Goal: Task Accomplishment & Management: Manage account settings

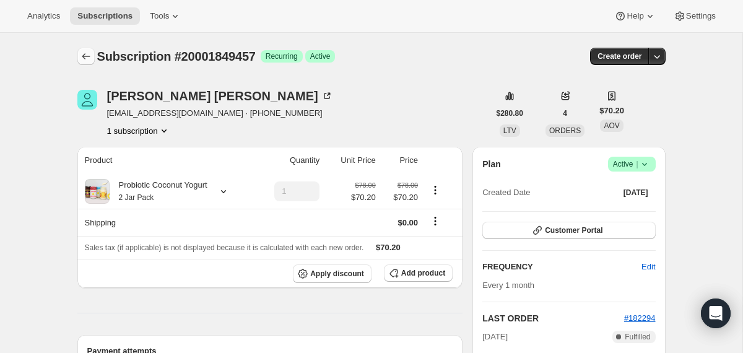
click at [82, 54] on icon "Subscriptions" at bounding box center [86, 56] width 12 height 12
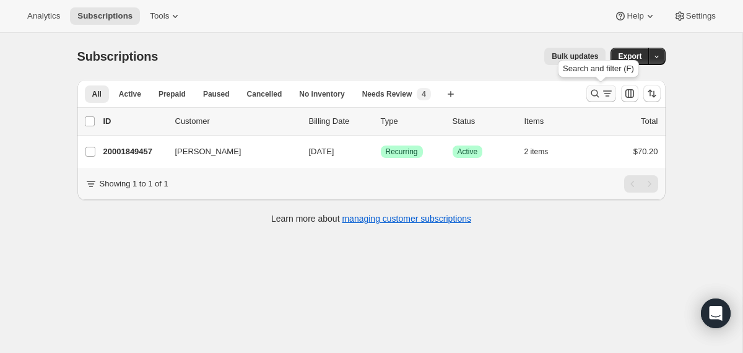
click at [593, 90] on icon "Search and filter results" at bounding box center [595, 93] width 12 height 12
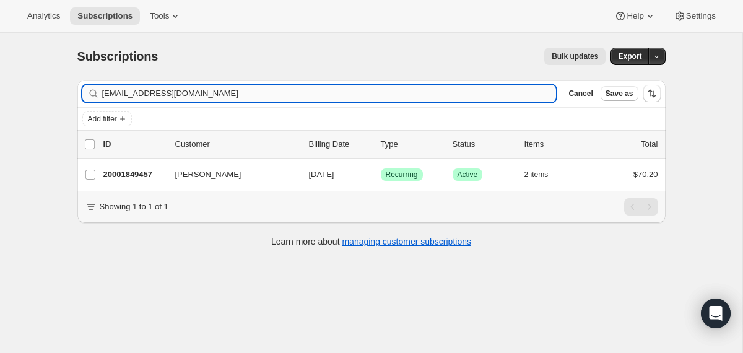
click at [314, 93] on input "[EMAIL_ADDRESS][DOMAIN_NAME]" at bounding box center [329, 93] width 455 height 17
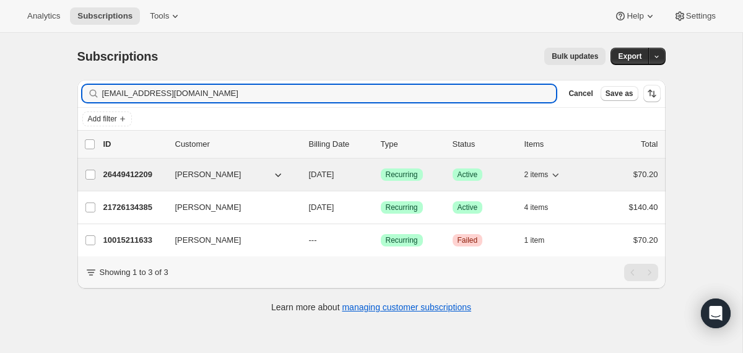
type input "[EMAIL_ADDRESS][DOMAIN_NAME]"
click at [301, 176] on div "26449412209 [PERSON_NAME] [DATE] Success Recurring Success Active 2 items $70.20" at bounding box center [380, 174] width 555 height 17
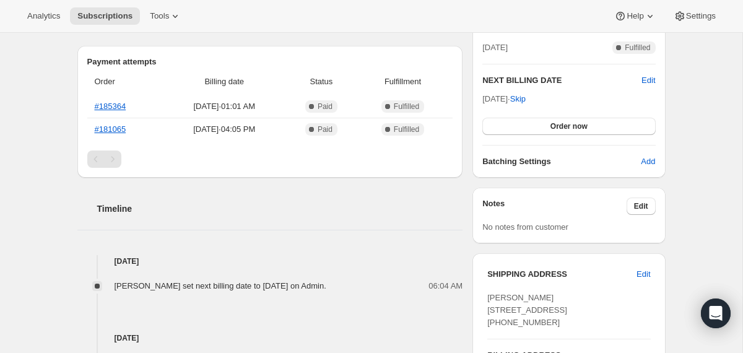
scroll to position [290, 0]
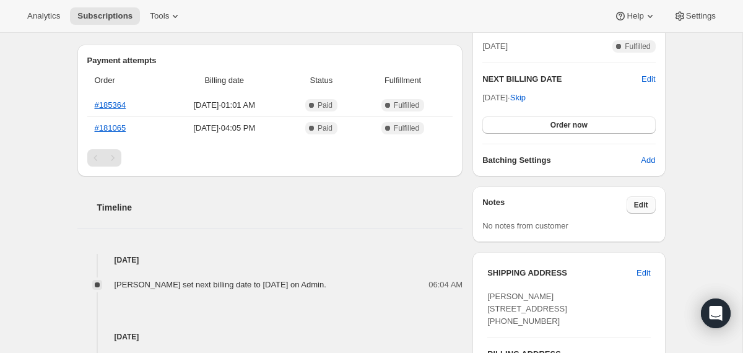
click at [642, 206] on span "Edit" at bounding box center [641, 205] width 14 height 10
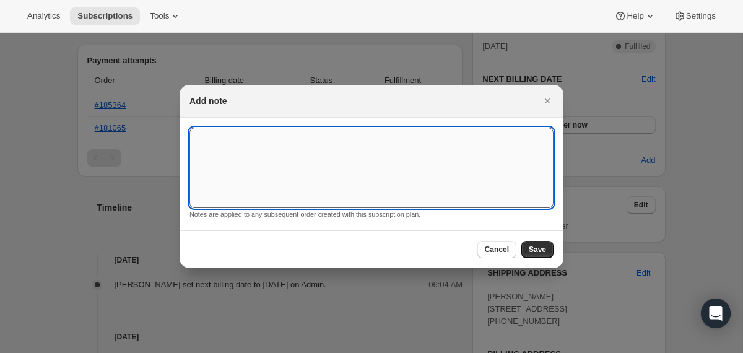
click at [439, 135] on textarea ":r13a:" at bounding box center [371, 168] width 364 height 80
type textarea "Please add extra [MEDICAL_DATA]"
click at [547, 247] on button "Save" at bounding box center [537, 249] width 32 height 17
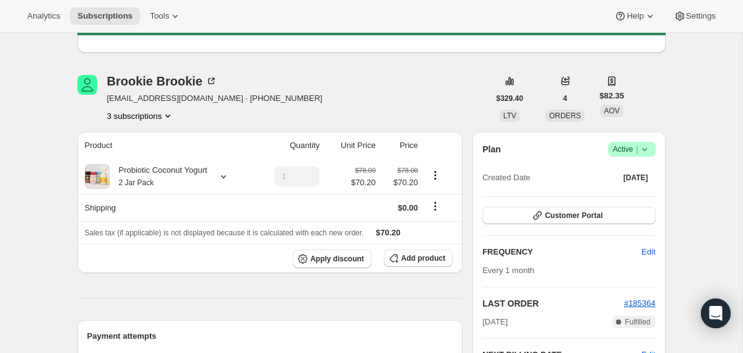
scroll to position [0, 0]
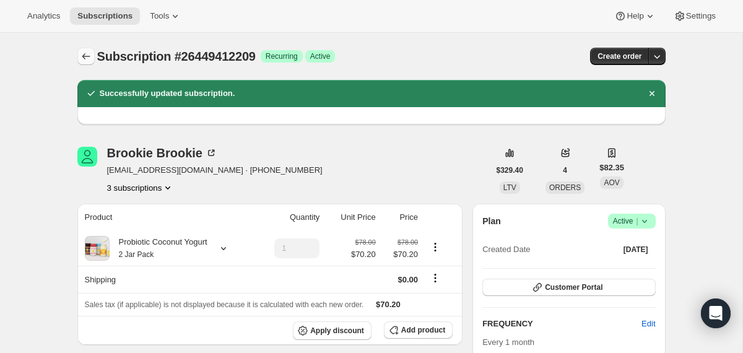
click at [82, 53] on icon "Subscriptions" at bounding box center [86, 56] width 12 height 12
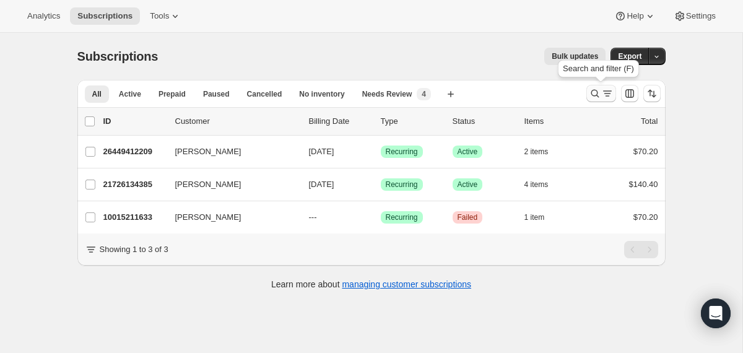
click at [592, 94] on icon "Search and filter results" at bounding box center [595, 93] width 12 height 12
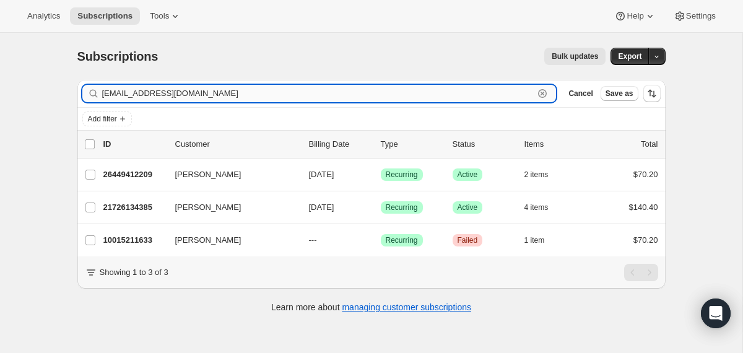
click at [399, 98] on input "[EMAIL_ADDRESS][DOMAIN_NAME]" at bounding box center [318, 93] width 432 height 17
paste input "ali.cupcake88@gmai"
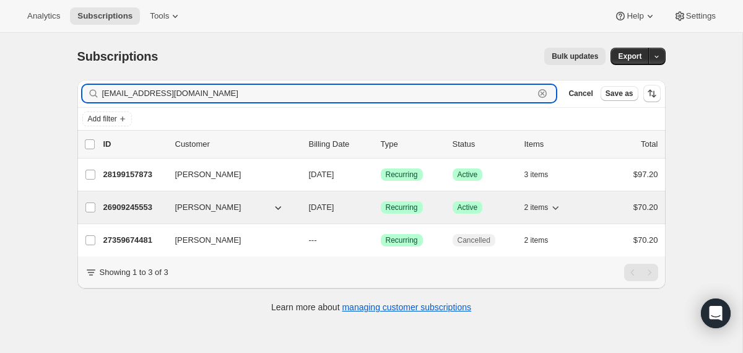
type input "[EMAIL_ADDRESS][DOMAIN_NAME]"
click at [298, 204] on div "[PERSON_NAME]" at bounding box center [237, 207] width 124 height 12
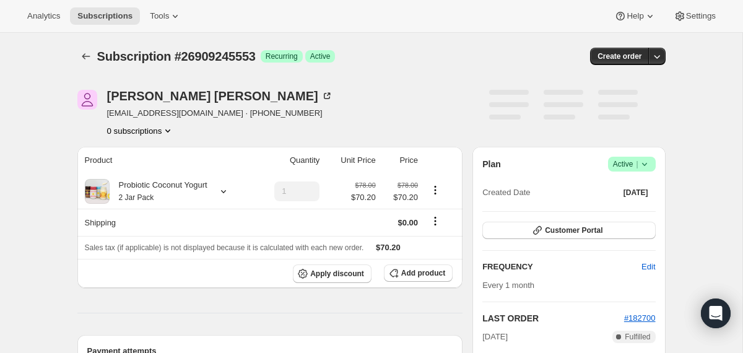
click at [648, 167] on icon at bounding box center [644, 164] width 12 height 12
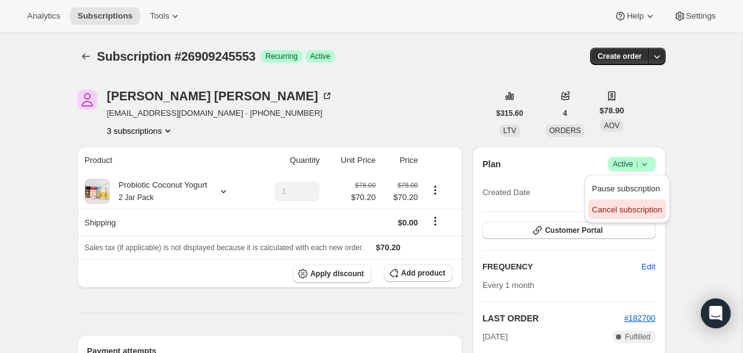
click at [637, 202] on button "Cancel subscription" at bounding box center [626, 209] width 77 height 20
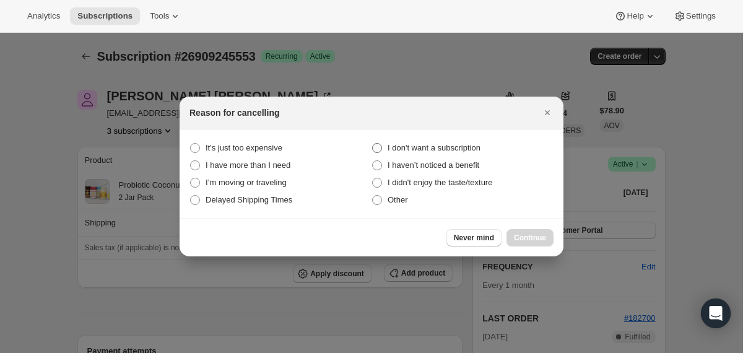
click at [480, 147] on span "I don't want a subscription" at bounding box center [434, 147] width 93 height 9
click at [373, 144] on subscription "I don't want a subscription" at bounding box center [372, 143] width 1 height 1
radio subscription "true"
click at [518, 231] on button "Continue" at bounding box center [530, 237] width 47 height 17
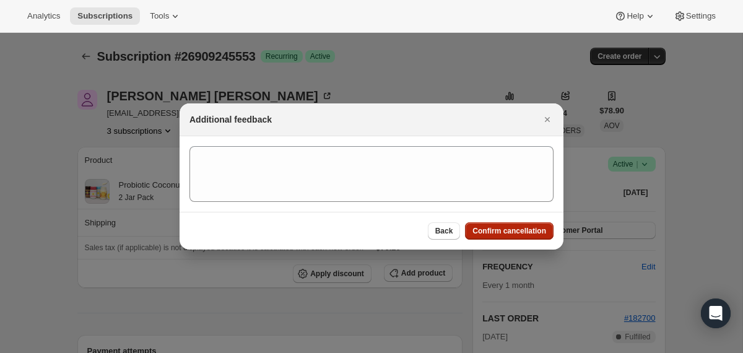
click at [518, 231] on span "Confirm cancellation" at bounding box center [509, 231] width 74 height 10
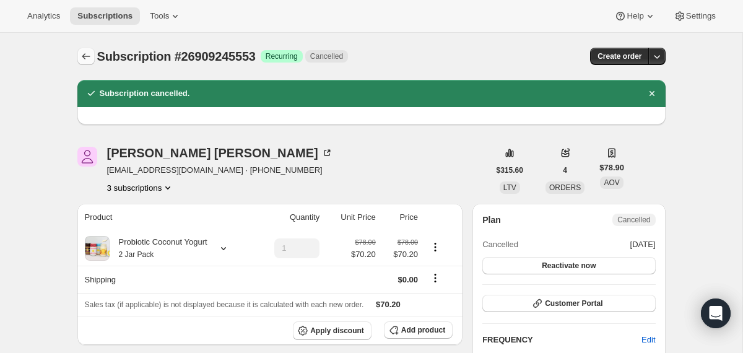
click at [90, 52] on icon "Subscriptions" at bounding box center [86, 56] width 12 height 12
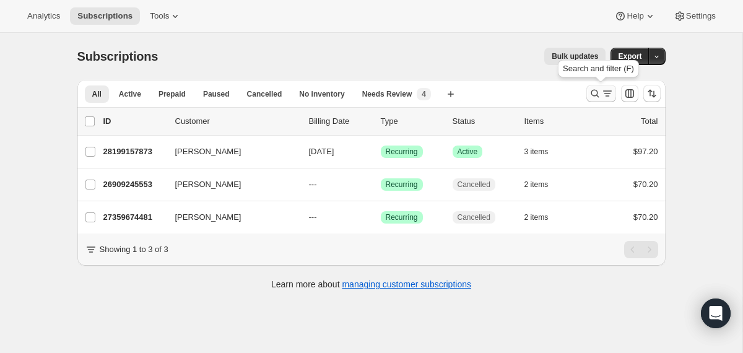
click at [590, 95] on icon "Search and filter results" at bounding box center [595, 93] width 12 height 12
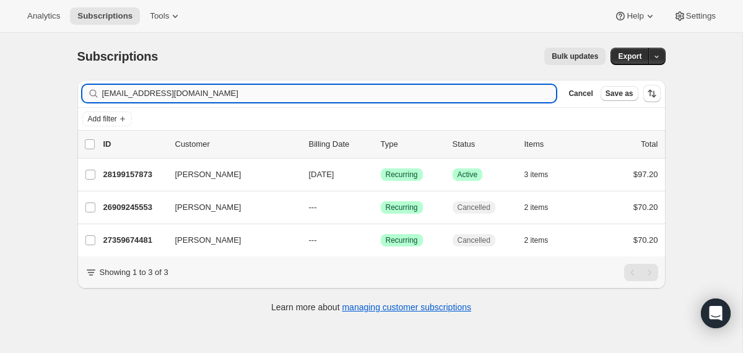
click at [394, 96] on input "[EMAIL_ADDRESS][DOMAIN_NAME]" at bounding box center [329, 93] width 455 height 17
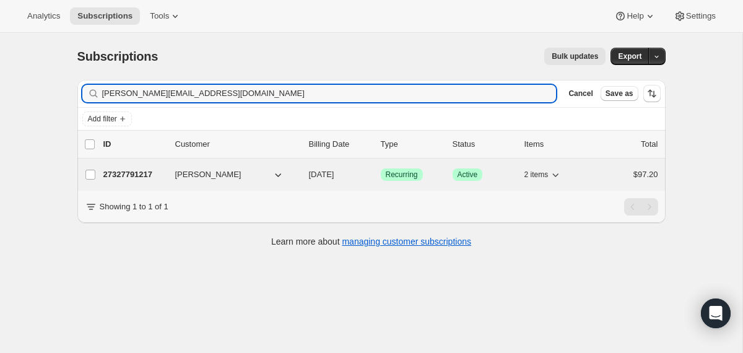
type input "[PERSON_NAME][EMAIL_ADDRESS][DOMAIN_NAME]"
click at [303, 176] on div "27327791217 [PERSON_NAME] [DATE] Success Recurring Success Active 2 items $97.20" at bounding box center [380, 174] width 555 height 17
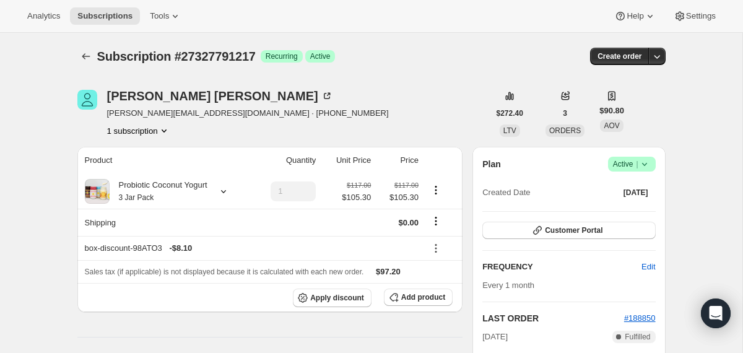
click at [648, 162] on icon at bounding box center [644, 164] width 12 height 12
click at [604, 209] on span "Cancel subscription" at bounding box center [627, 209] width 70 height 9
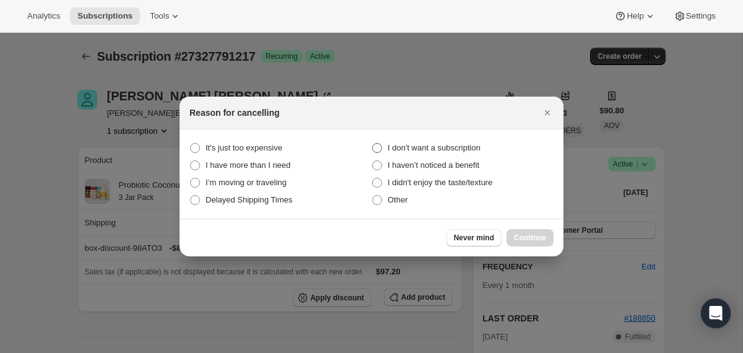
click at [424, 150] on span "I don't want a subscription" at bounding box center [434, 147] width 93 height 9
click at [373, 144] on subscription "I don't want a subscription" at bounding box center [372, 143] width 1 height 1
radio subscription "true"
click at [510, 237] on button "Continue" at bounding box center [530, 237] width 47 height 17
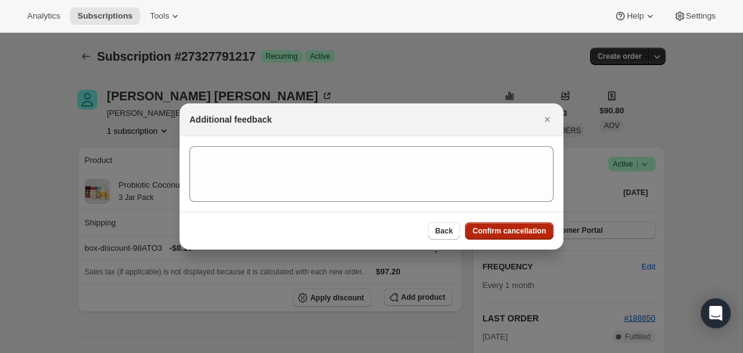
click at [510, 237] on button "Confirm cancellation" at bounding box center [509, 230] width 89 height 17
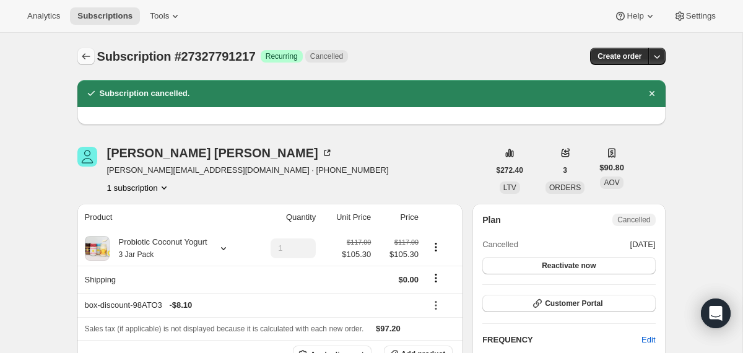
click at [85, 58] on icon "Subscriptions" at bounding box center [86, 56] width 12 height 12
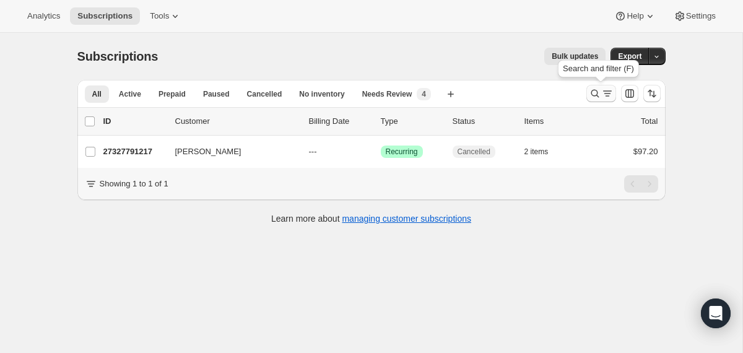
click at [593, 93] on icon "Search and filter results" at bounding box center [595, 93] width 12 height 12
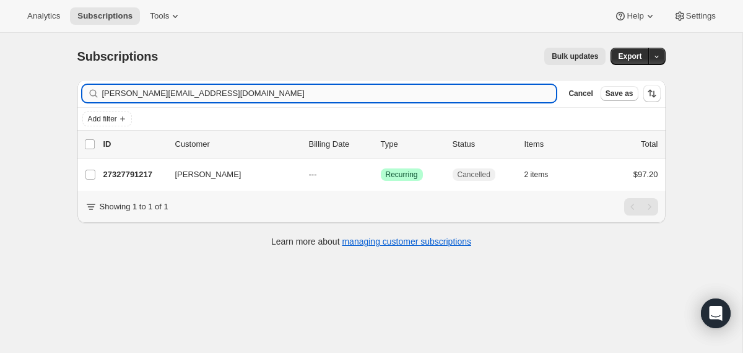
click at [420, 85] on input "[PERSON_NAME][EMAIL_ADDRESS][DOMAIN_NAME]" at bounding box center [329, 93] width 455 height 17
type input "[EMAIL_ADDRESS][PERSON_NAME][DOMAIN_NAME]"
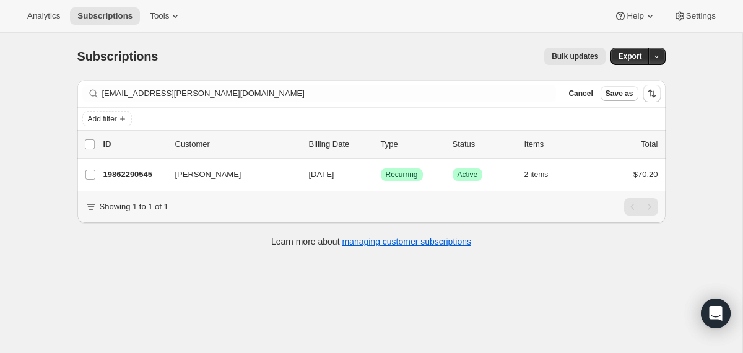
click at [304, 181] on div "19862290545 [PERSON_NAME] [DATE] Success Recurring Success Active 2 items $70.20" at bounding box center [380, 174] width 555 height 17
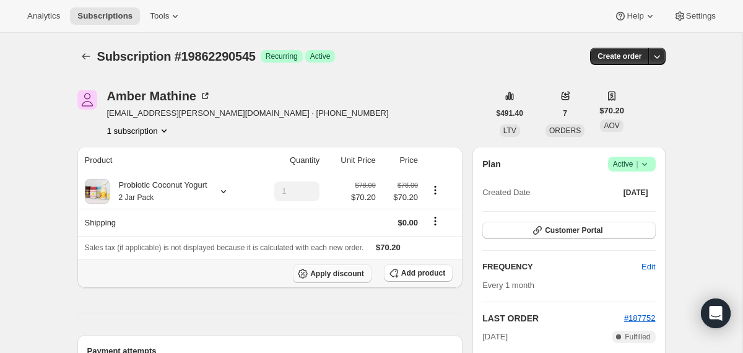
click at [313, 273] on span "Apply discount" at bounding box center [337, 274] width 54 height 10
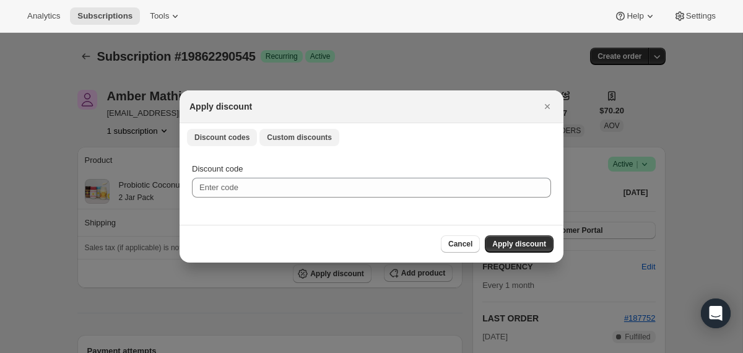
click at [294, 131] on button "Custom discounts" at bounding box center [299, 137] width 80 height 17
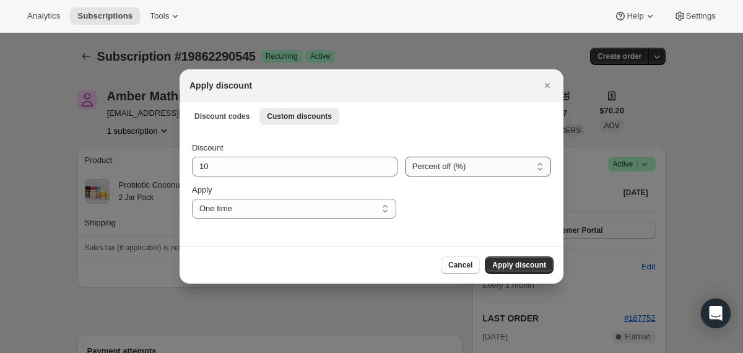
click at [438, 167] on select "Percent off (%) Amount off ($)" at bounding box center [478, 167] width 146 height 20
select select "fixed"
click at [405, 157] on select "Percent off (%) Amount off ($)" at bounding box center [478, 167] width 146 height 20
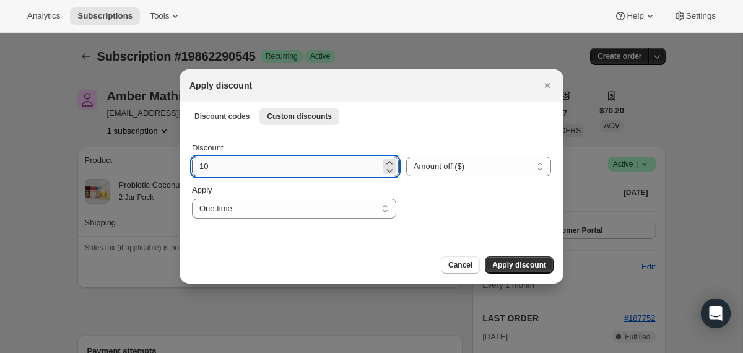
click at [328, 165] on input "10" at bounding box center [286, 167] width 188 height 20
type input "35.1"
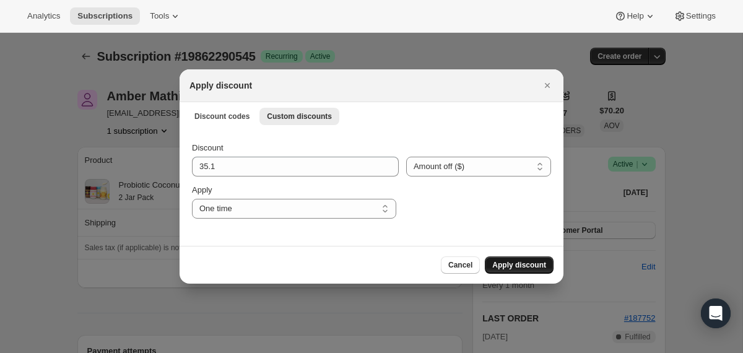
click at [500, 270] on button "Apply discount" at bounding box center [519, 264] width 69 height 17
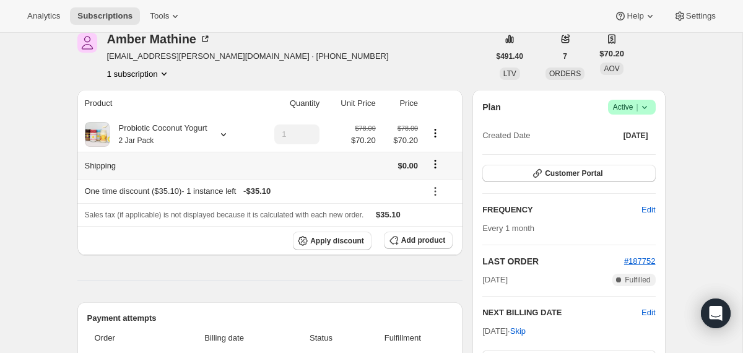
scroll to position [72, 0]
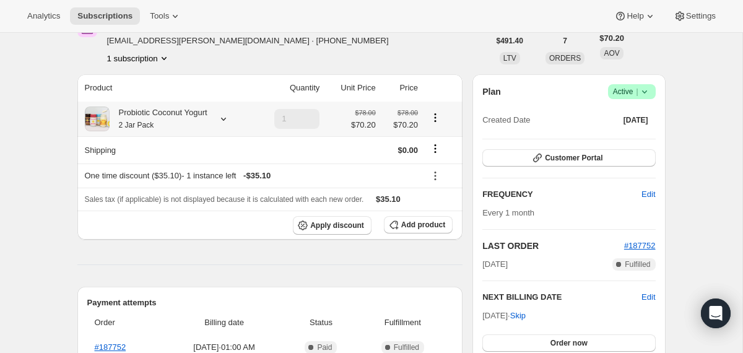
click at [157, 127] on div "Probiotic Coconut Yogurt 2 Jar Pack" at bounding box center [159, 119] width 98 height 25
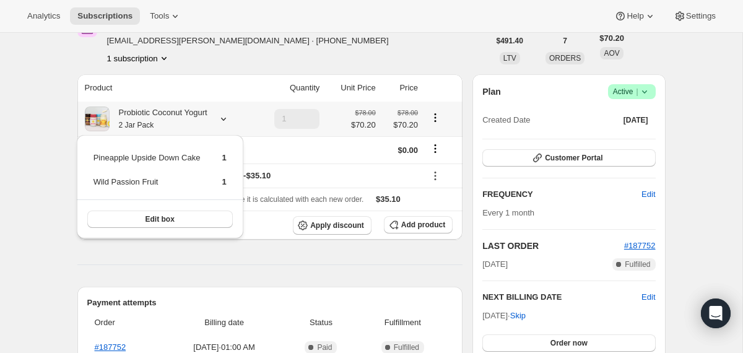
drag, startPoint x: 239, startPoint y: 178, endPoint x: 90, endPoint y: 159, distance: 150.5
click at [90, 159] on div "Pineapple Upside Down Cake 1 Wild Passion Fruit 1 Edit box" at bounding box center [160, 186] width 167 height 103
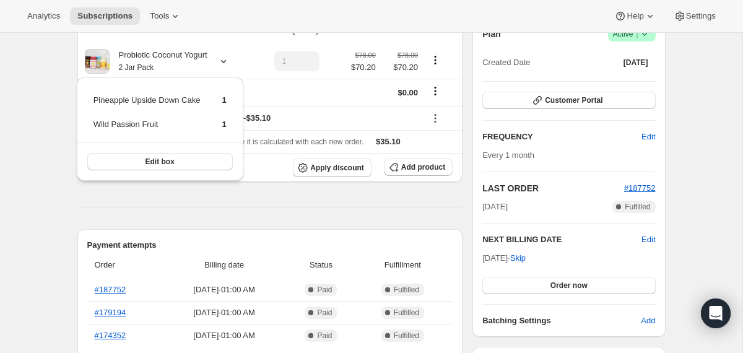
scroll to position [0, 0]
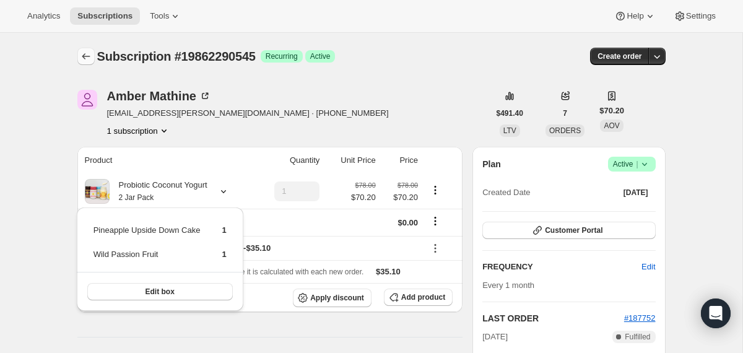
click at [93, 53] on button "Subscriptions" at bounding box center [85, 56] width 17 height 17
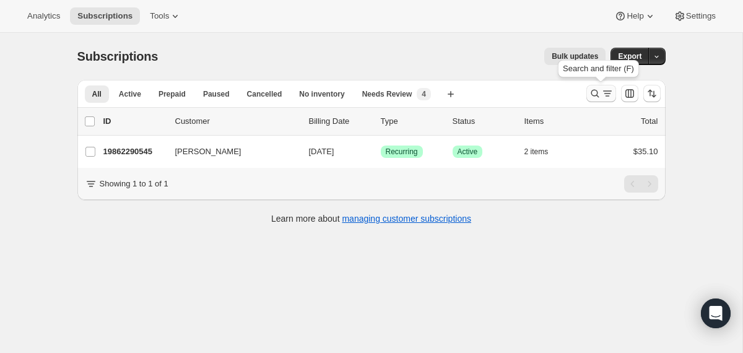
click at [591, 95] on icon "Search and filter results" at bounding box center [595, 93] width 12 height 12
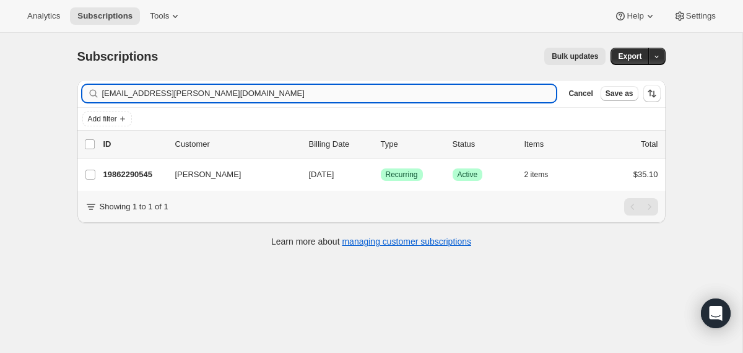
click at [438, 94] on input "[EMAIL_ADDRESS][PERSON_NAME][DOMAIN_NAME]" at bounding box center [329, 93] width 455 height 17
type input "[EMAIL_ADDRESS][DOMAIN_NAME]"
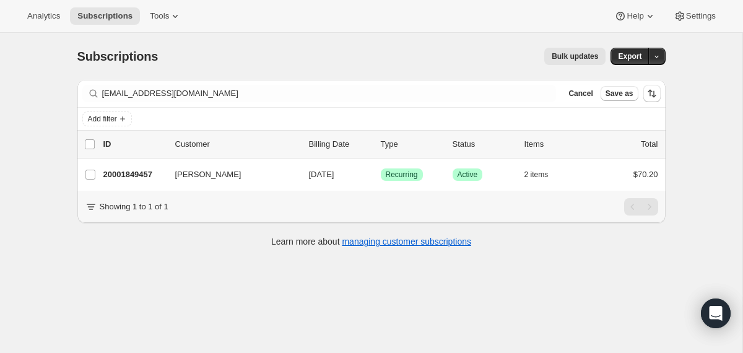
click at [302, 178] on div "20001849457 [PERSON_NAME] [DATE] Success Recurring Success Active 2 items $70.20" at bounding box center [380, 174] width 555 height 17
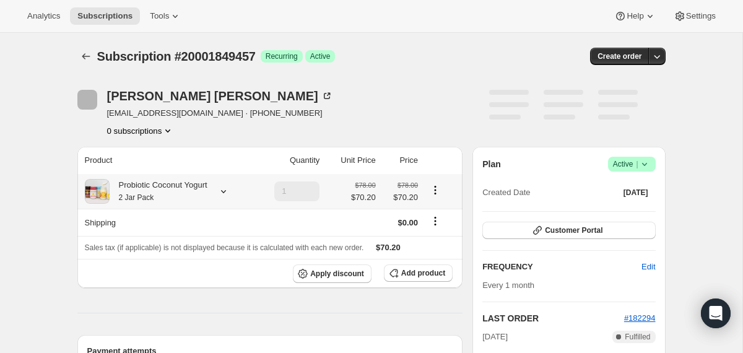
click at [204, 189] on div "Probiotic Coconut Yogurt 2 Jar Pack" at bounding box center [159, 191] width 98 height 25
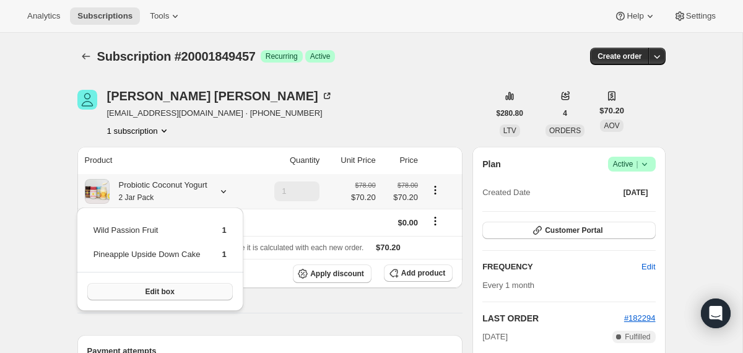
click at [202, 283] on button "Edit box" at bounding box center [160, 291] width 146 height 17
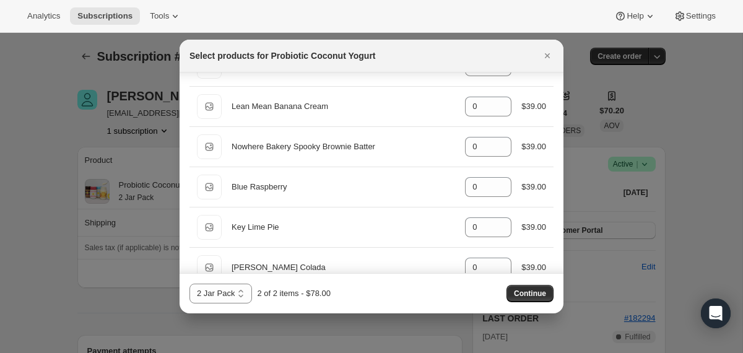
scroll to position [412, 0]
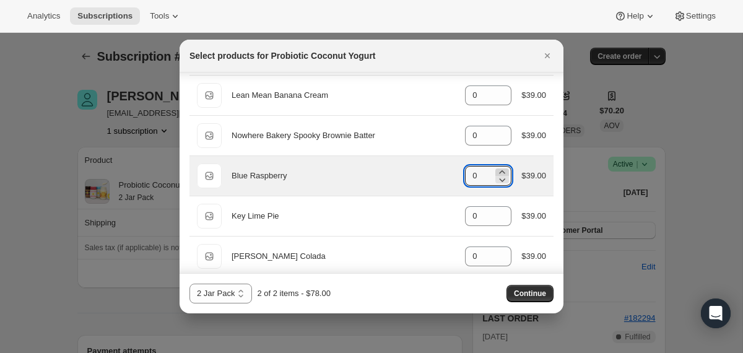
click at [500, 170] on icon ":r260:" at bounding box center [502, 172] width 12 height 12
type input "1"
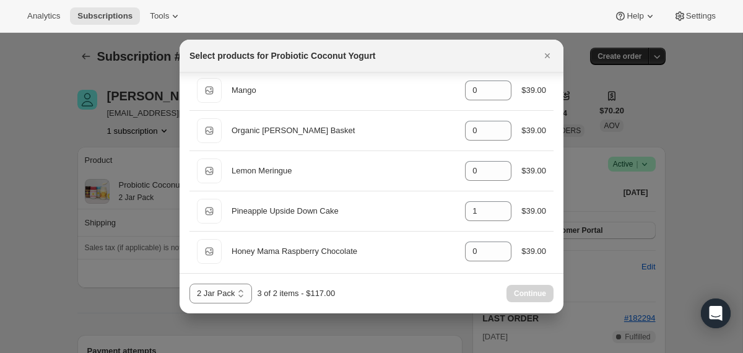
scroll to position [989, 0]
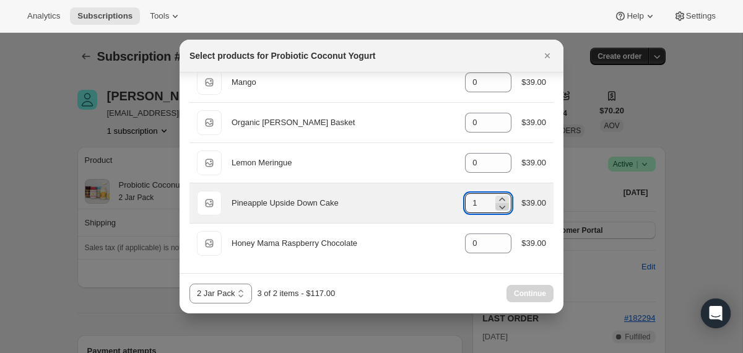
click at [502, 206] on icon ":r260:" at bounding box center [503, 208] width 6 height 4
type input "0"
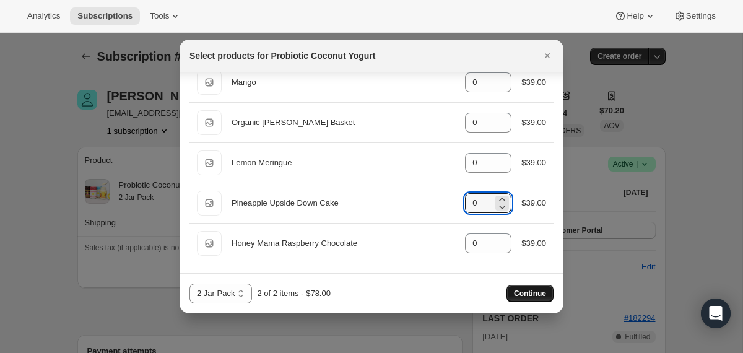
click at [521, 292] on span "Continue" at bounding box center [530, 294] width 32 height 10
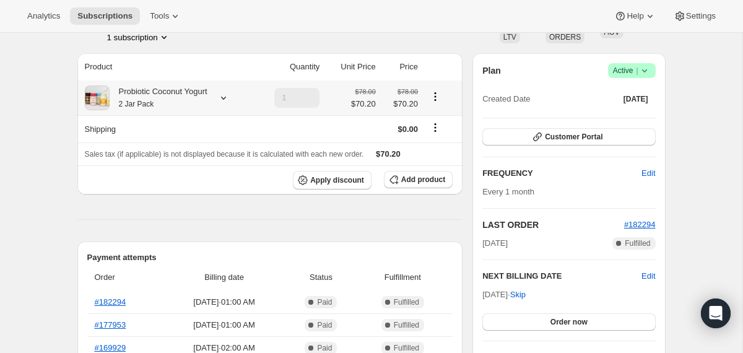
scroll to position [151, 0]
click at [646, 274] on span "Edit" at bounding box center [649, 275] width 14 height 12
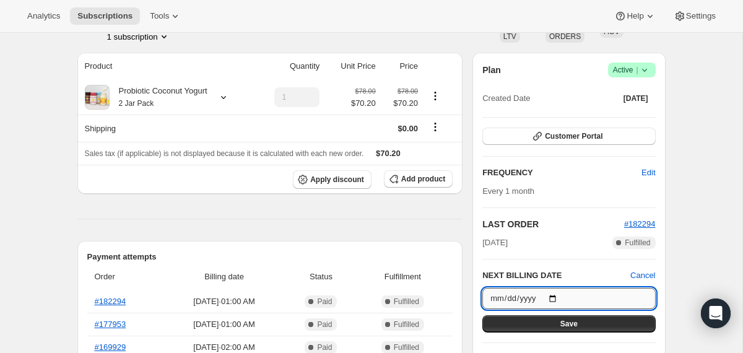
click at [558, 298] on input "[DATE]" at bounding box center [568, 298] width 173 height 21
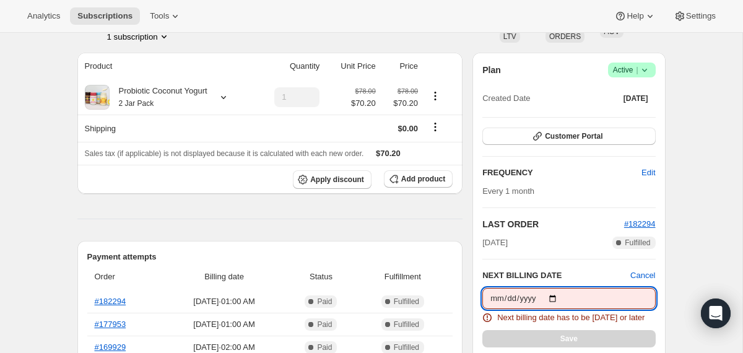
type input "[DATE]"
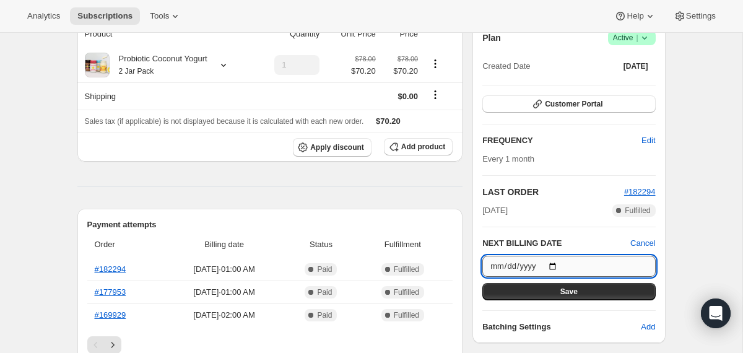
scroll to position [185, 0]
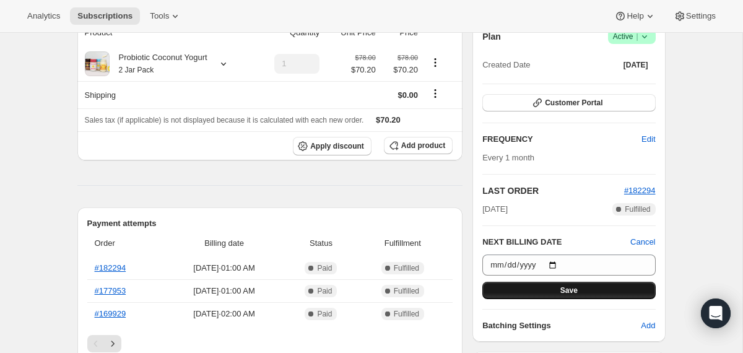
click at [500, 292] on button "Save" at bounding box center [568, 290] width 173 height 17
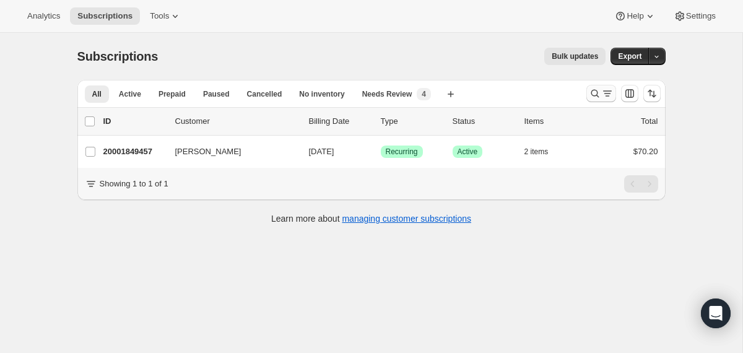
click at [595, 85] on button "Search and filter results" at bounding box center [601, 93] width 30 height 17
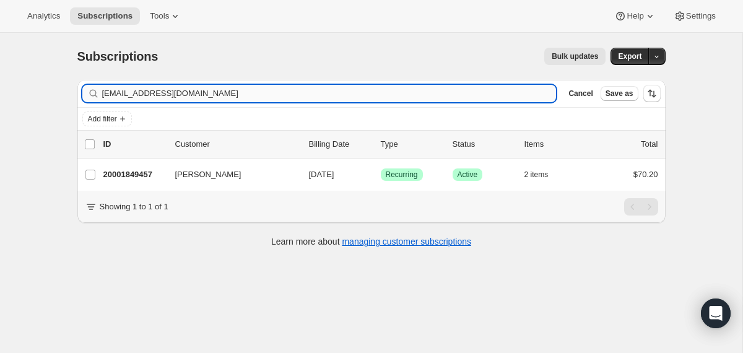
click at [485, 89] on input "[EMAIL_ADDRESS][DOMAIN_NAME]" at bounding box center [329, 93] width 455 height 17
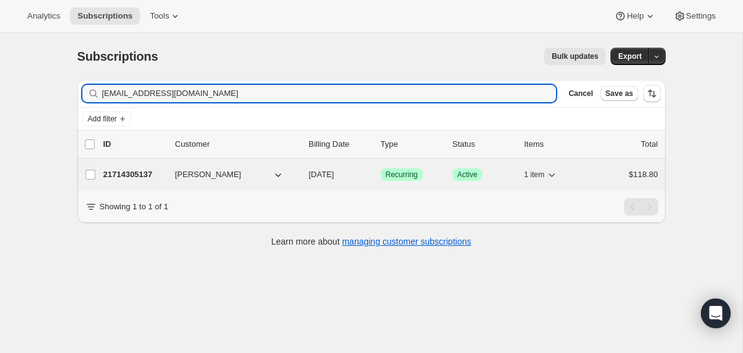
type input "[EMAIL_ADDRESS][DOMAIN_NAME]"
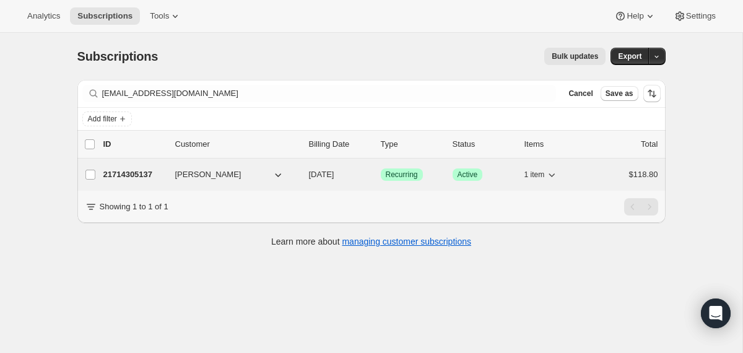
click at [303, 172] on div "21714305137 [PERSON_NAME] [DATE] Success Recurring Success Active 1 item $118.80" at bounding box center [380, 174] width 555 height 17
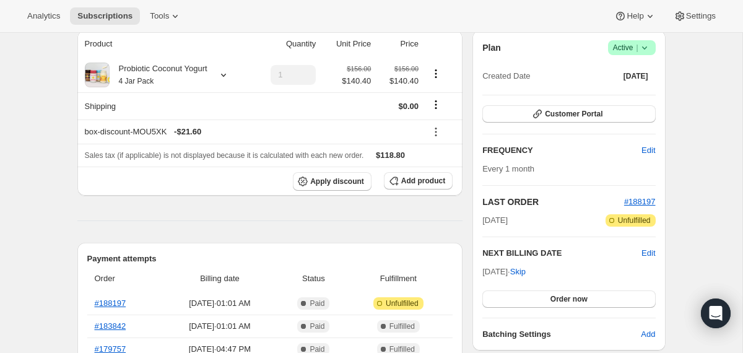
scroll to position [171, 0]
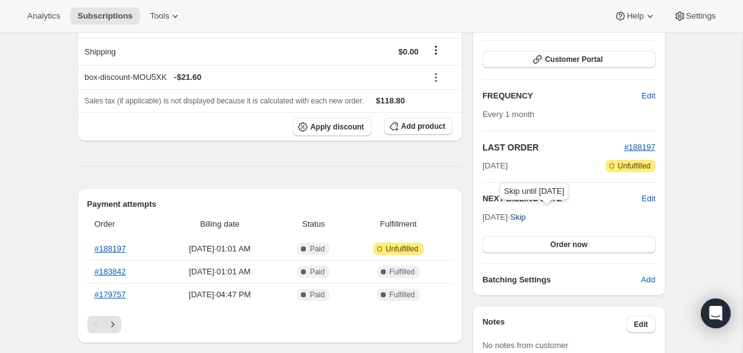
click at [526, 216] on span "Skip" at bounding box center [517, 217] width 15 height 12
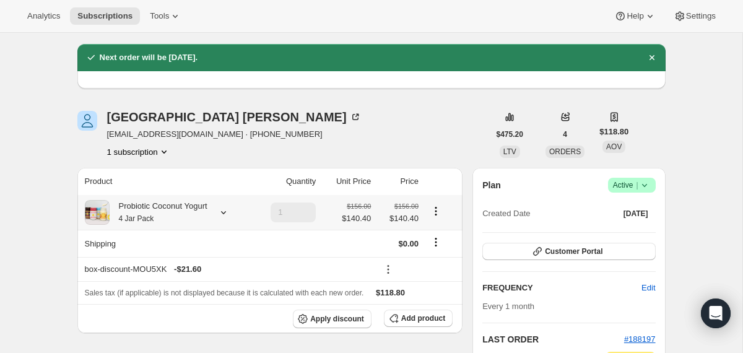
scroll to position [0, 0]
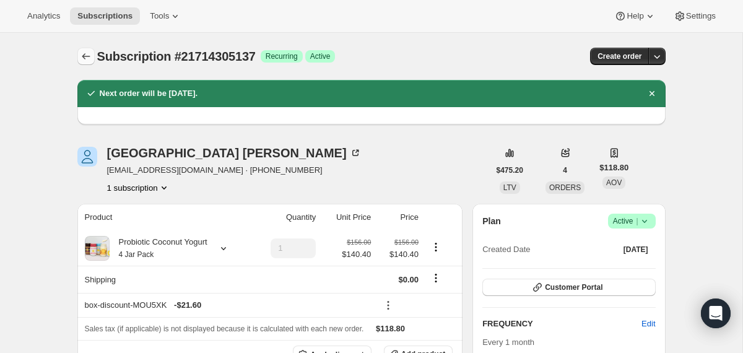
click at [90, 51] on icon "Subscriptions" at bounding box center [86, 56] width 12 height 12
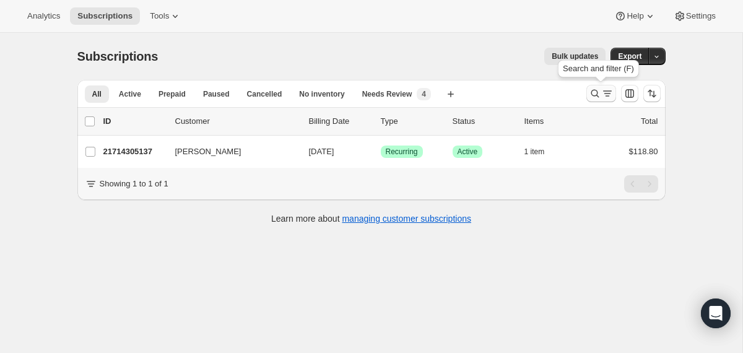
click at [593, 96] on icon "Search and filter results" at bounding box center [595, 93] width 12 height 12
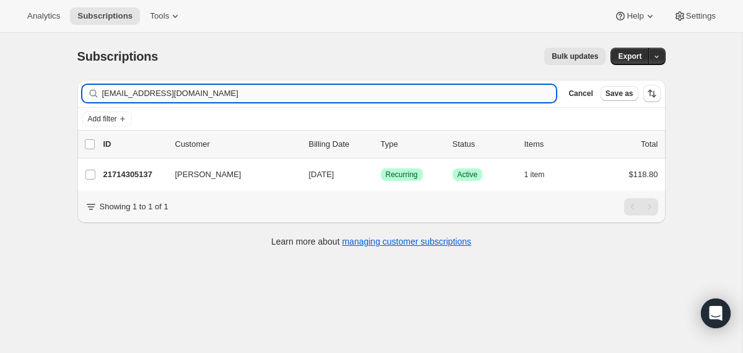
click at [499, 97] on input "earthgirl74@gmail.com" at bounding box center [329, 93] width 455 height 17
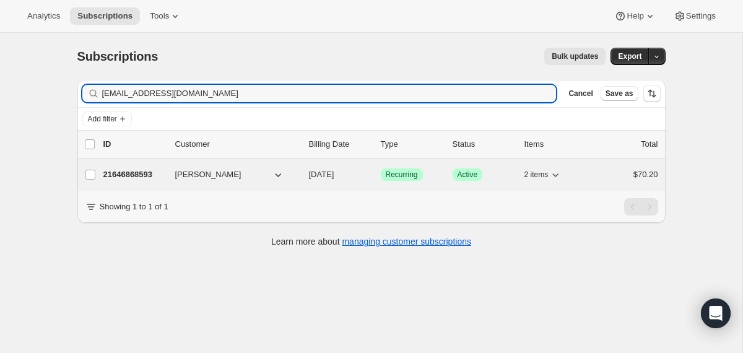
type input "makaylaseaberry4@gmail.com"
click at [299, 175] on div "21646868593 MaKayla Seaberry 09/26/2025 Success Recurring Success Active 2 item…" at bounding box center [380, 174] width 555 height 17
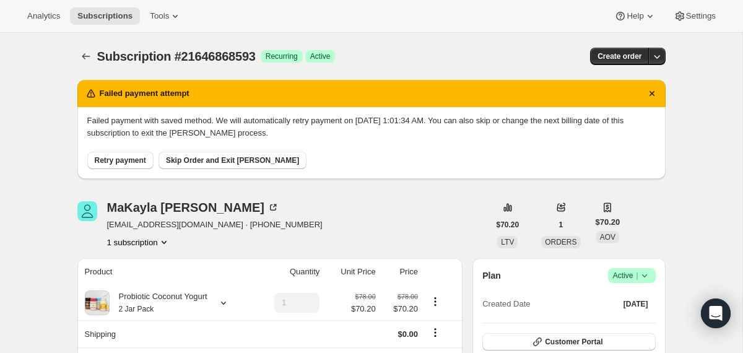
click at [646, 276] on icon at bounding box center [644, 275] width 12 height 12
click at [602, 323] on span "Cancel subscription" at bounding box center [627, 320] width 70 height 9
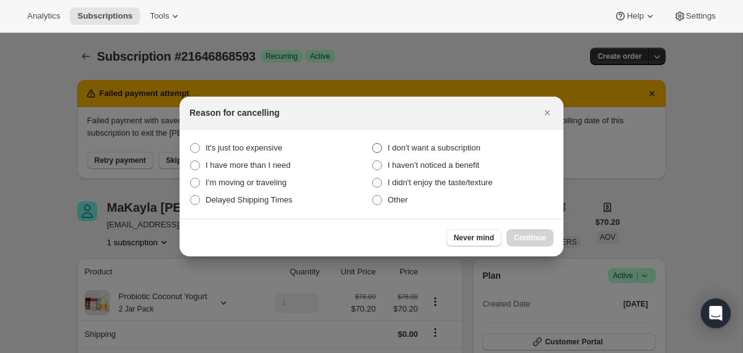
click at [420, 151] on span "I don't want a subscription" at bounding box center [434, 147] width 93 height 9
click at [373, 144] on subscription "I don't want a subscription" at bounding box center [372, 143] width 1 height 1
radio subscription "true"
click at [515, 237] on span "Continue" at bounding box center [530, 238] width 32 height 10
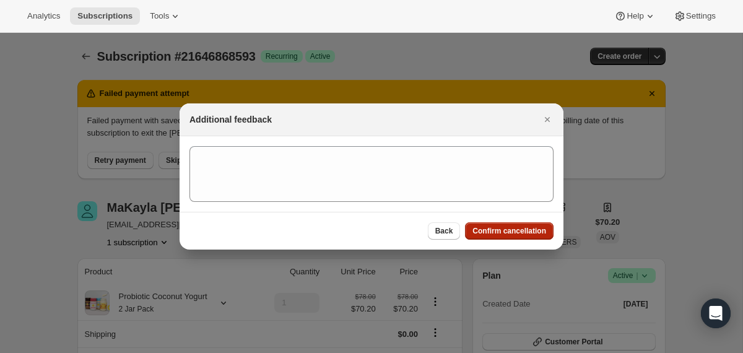
click at [515, 237] on button "Confirm cancellation" at bounding box center [509, 230] width 89 height 17
